Goal: Transaction & Acquisition: Purchase product/service

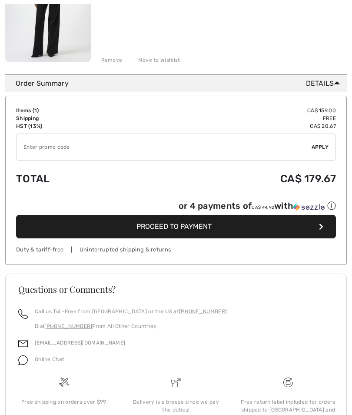
scroll to position [195, 0]
click at [269, 226] on button "Proceed to Payment" at bounding box center [176, 226] width 320 height 23
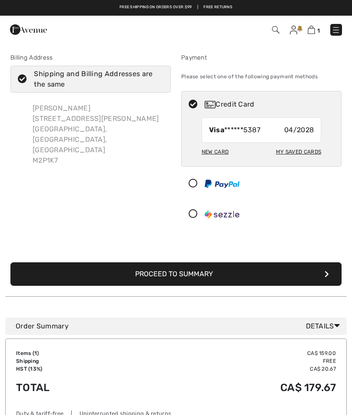
click at [302, 148] on div "My Saved Cards" at bounding box center [298, 151] width 45 height 15
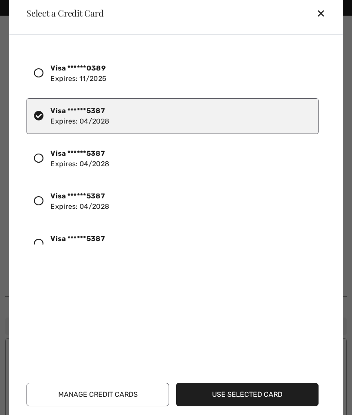
click at [329, 7] on div "✕" at bounding box center [325, 13] width 16 height 18
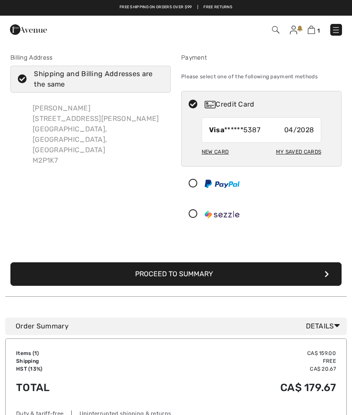
click at [220, 154] on div "New Card" at bounding box center [215, 151] width 27 height 15
radio input "true"
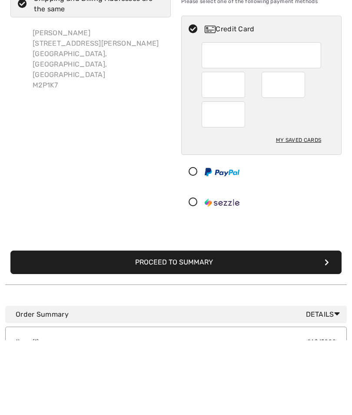
click at [223, 326] on button "Proceed to Summary" at bounding box center [176, 337] width 332 height 23
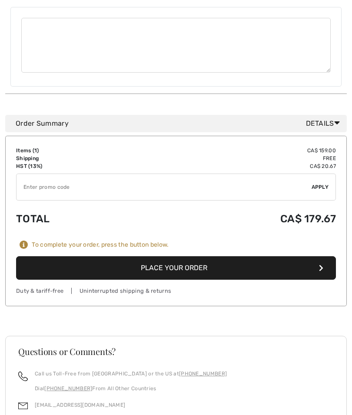
scroll to position [533, 0]
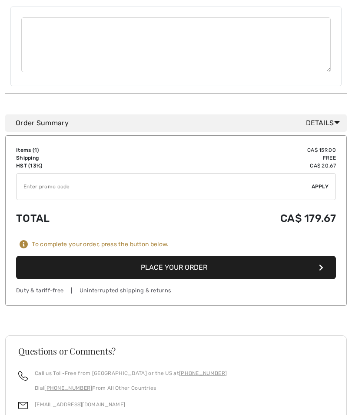
click at [222, 256] on button "Place Your Order" at bounding box center [176, 267] width 320 height 23
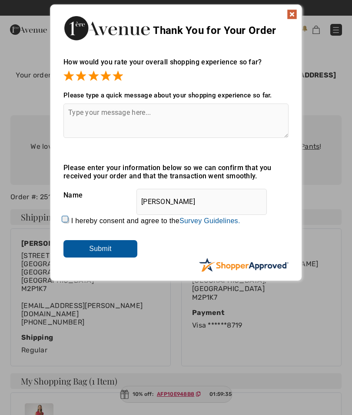
click at [118, 120] on textarea at bounding box center [176, 121] width 225 height 34
type textarea "Efficient"
click at [115, 248] on input "Submit" at bounding box center [101, 248] width 74 height 17
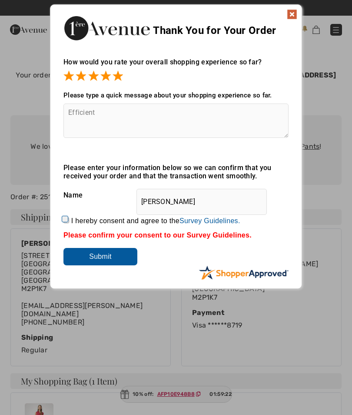
click at [124, 255] on input "Submit" at bounding box center [101, 256] width 74 height 17
click at [69, 218] on input "I hereby consent and agree to the By submitting a review, you grant permission …" at bounding box center [67, 221] width 6 height 6
checkbox input "true"
click at [111, 261] on input "Submit" at bounding box center [101, 256] width 74 height 17
